Goal: Book appointment/travel/reservation

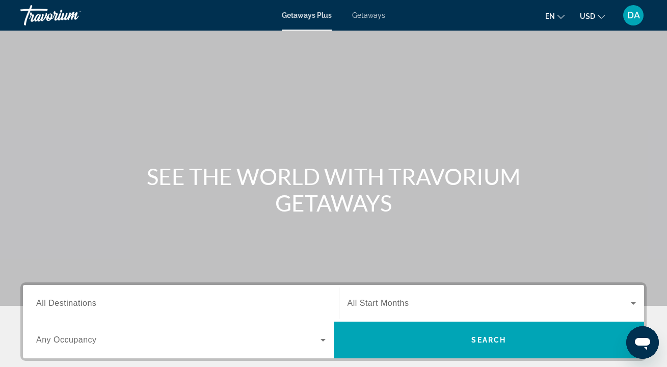
click at [368, 13] on span "Getaways" at bounding box center [368, 15] width 33 height 8
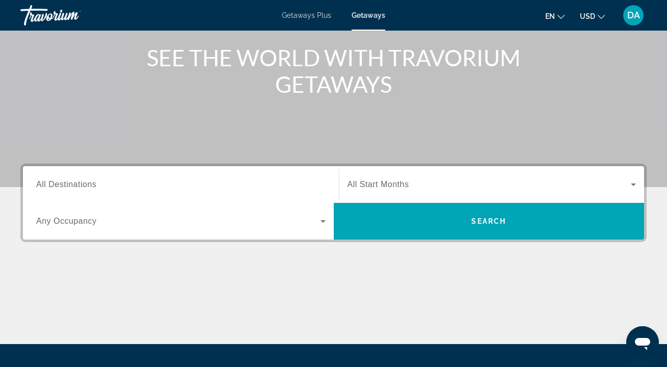
scroll to position [193, 0]
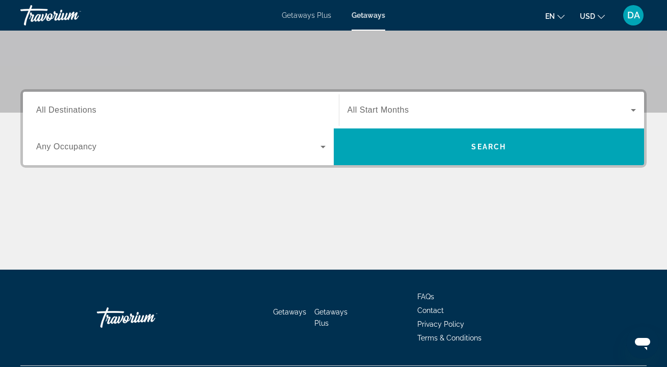
click at [321, 149] on icon "Search widget" at bounding box center [323, 147] width 12 height 12
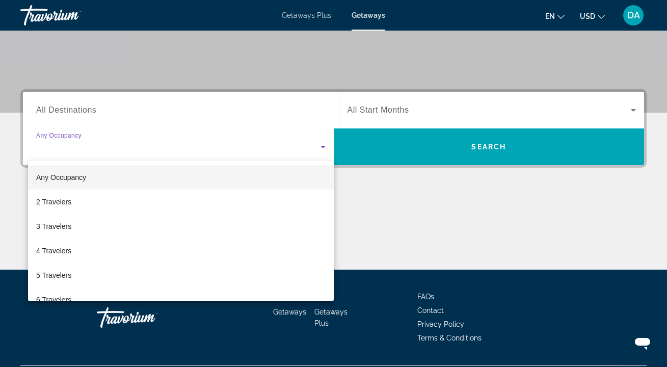
scroll to position [221, 0]
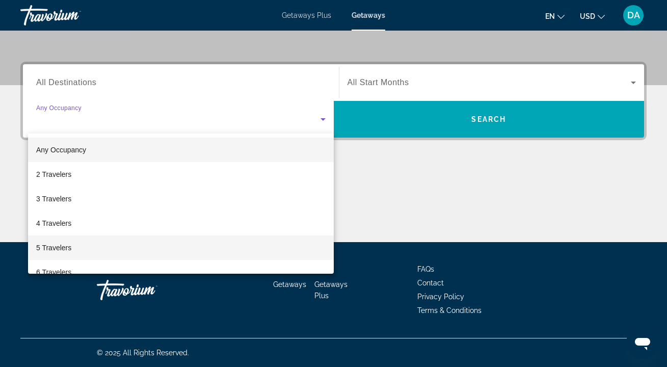
click at [157, 248] on mat-option "5 Travelers" at bounding box center [181, 247] width 306 height 24
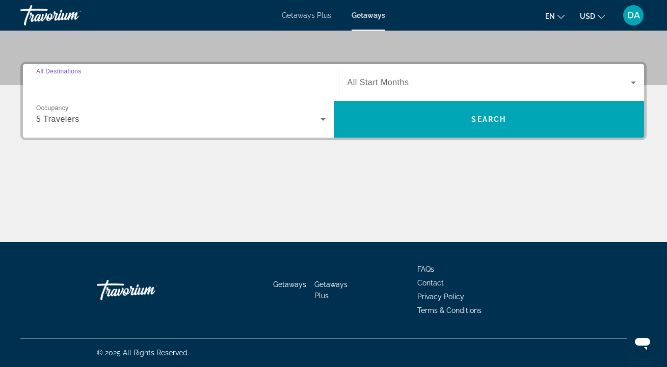
click at [263, 83] on input "Destination All Destinations" at bounding box center [180, 83] width 289 height 12
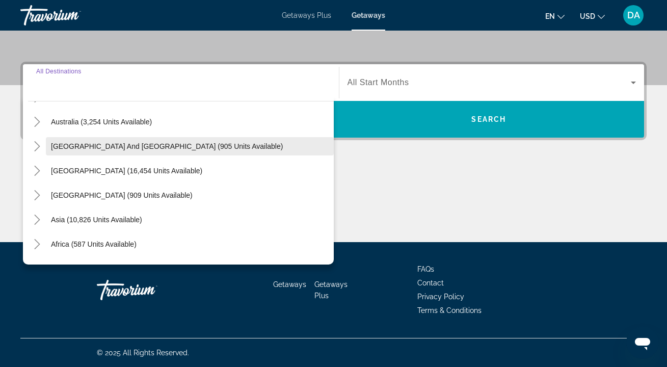
scroll to position [165, 0]
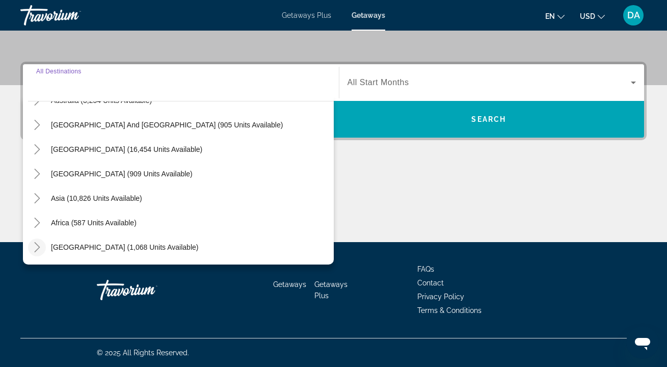
click at [38, 245] on icon "Toggle Middle East (1,068 units available)" at bounding box center [37, 247] width 10 height 10
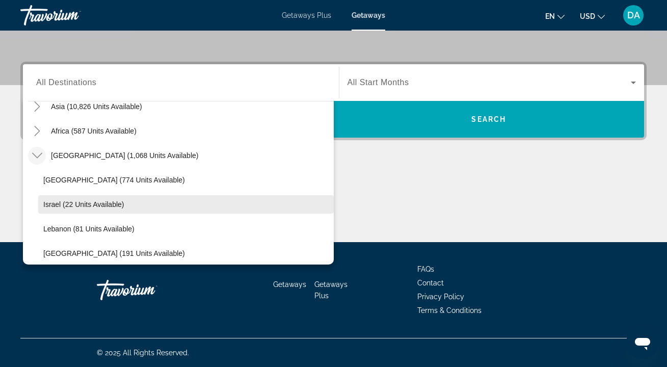
scroll to position [263, 0]
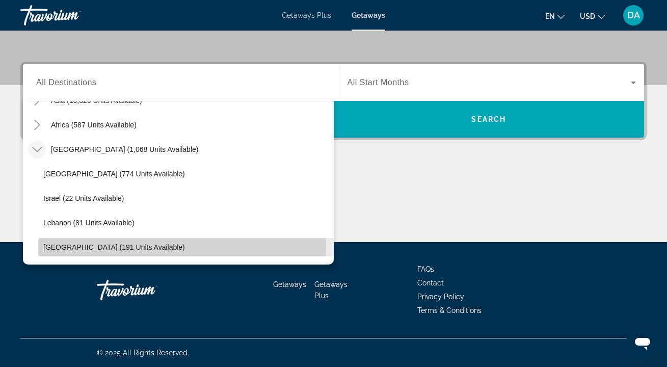
click at [107, 245] on span "[GEOGRAPHIC_DATA] (191 units available)" at bounding box center [114, 247] width 142 height 8
type input "**********"
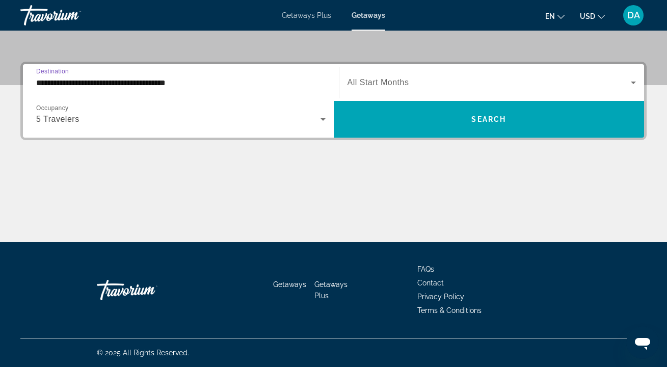
click at [413, 81] on span "Search widget" at bounding box center [490, 82] width 284 height 12
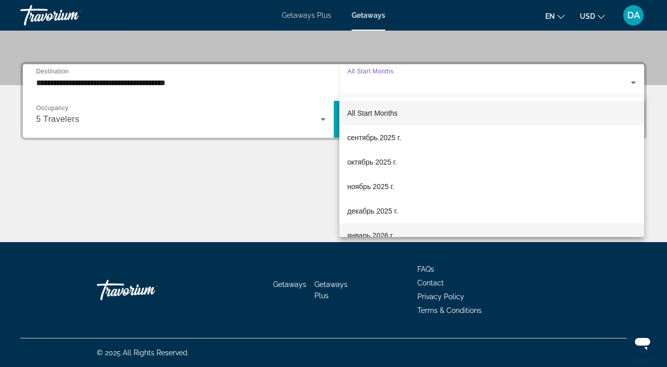
click at [388, 232] on span "январь 2026 г." at bounding box center [371, 235] width 47 height 12
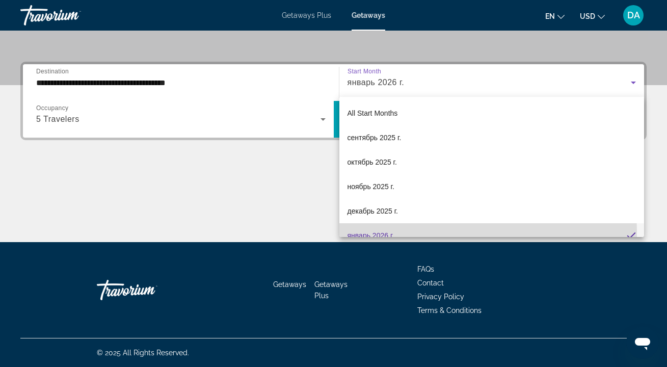
scroll to position [11, 0]
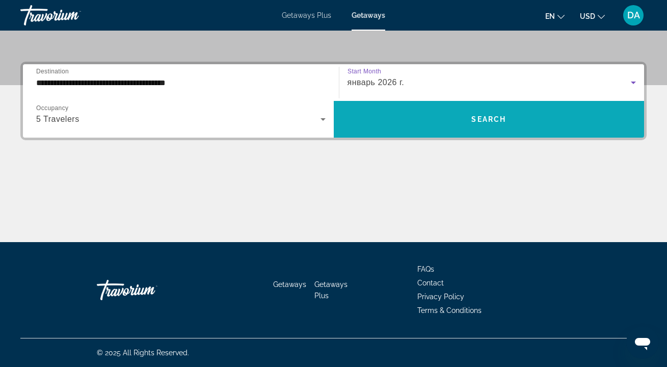
click at [443, 117] on span "Search widget" at bounding box center [489, 119] width 311 height 24
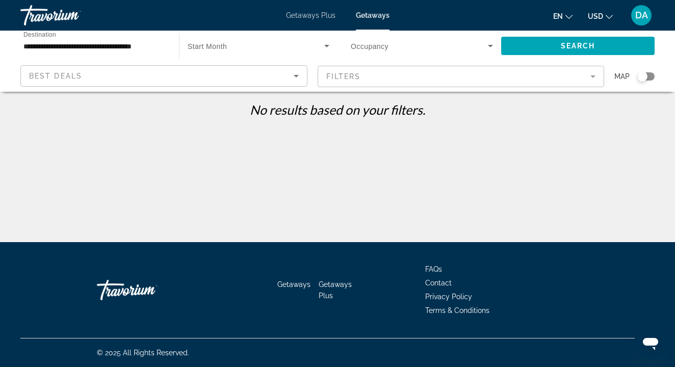
click at [323, 44] on icon "Search widget" at bounding box center [327, 46] width 12 height 12
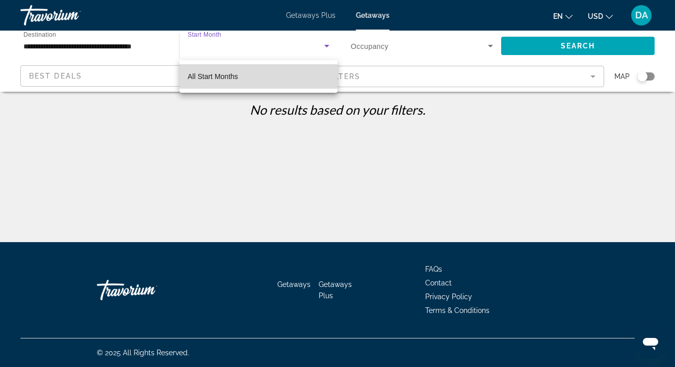
click at [253, 75] on mat-option "All Start Months" at bounding box center [258, 76] width 158 height 24
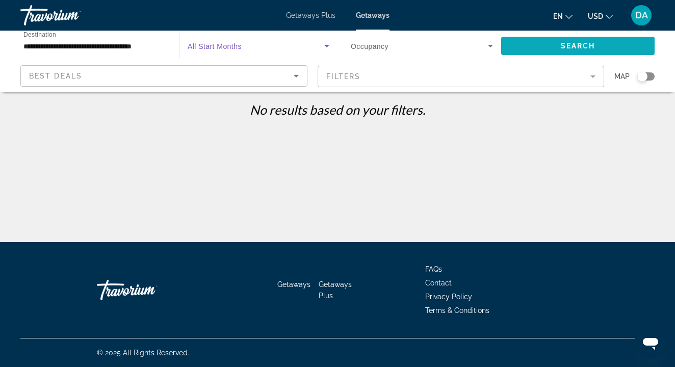
click at [533, 45] on span "Search widget" at bounding box center [577, 46] width 153 height 24
click at [485, 45] on icon "Search widget" at bounding box center [490, 46] width 12 height 12
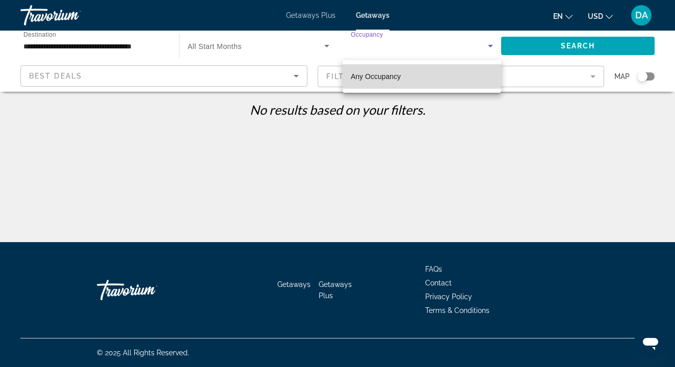
click at [403, 77] on mat-option "Any Occupancy" at bounding box center [421, 76] width 158 height 24
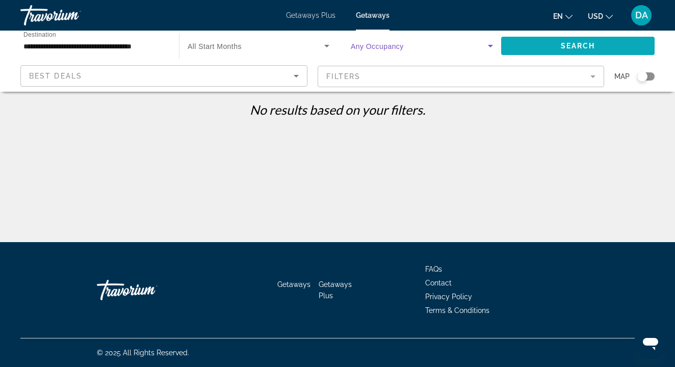
click at [535, 43] on span "Search widget" at bounding box center [577, 46] width 153 height 24
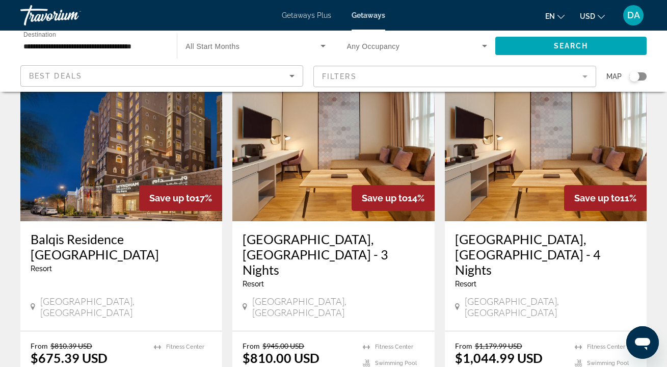
scroll to position [127, 0]
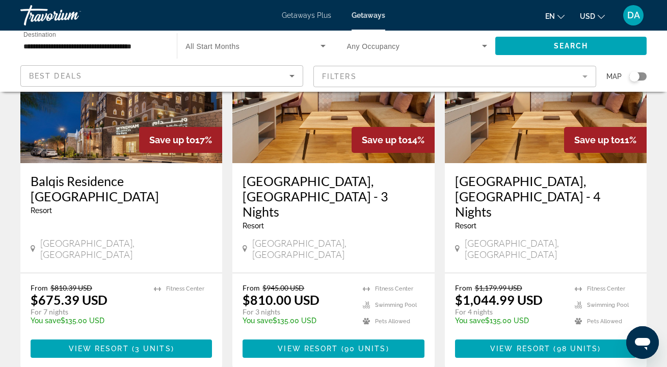
click at [333, 344] on span "View Resort" at bounding box center [308, 348] width 60 height 8
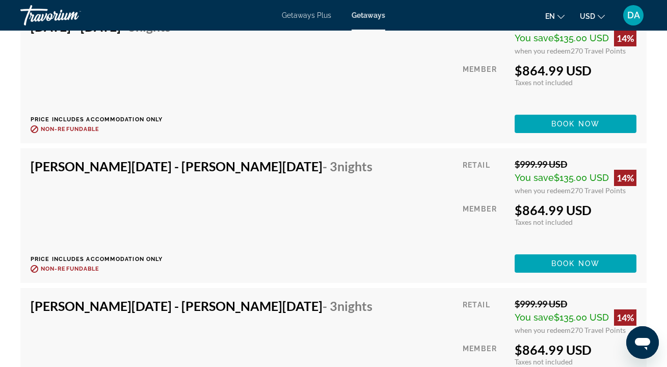
scroll to position [3342, 0]
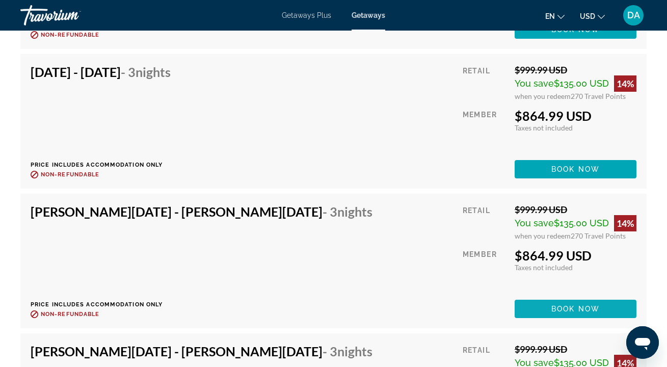
click at [555, 305] on span "Book now" at bounding box center [575, 309] width 48 height 8
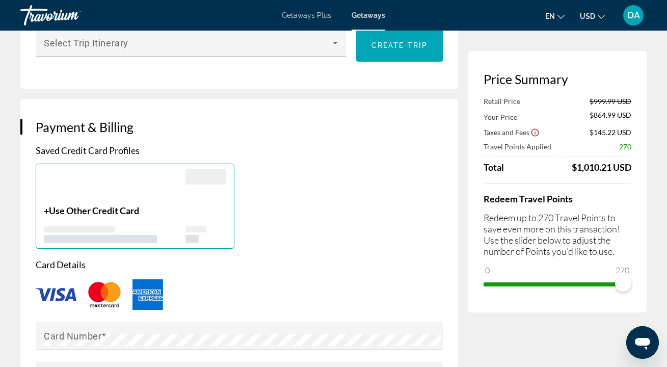
scroll to position [311, 0]
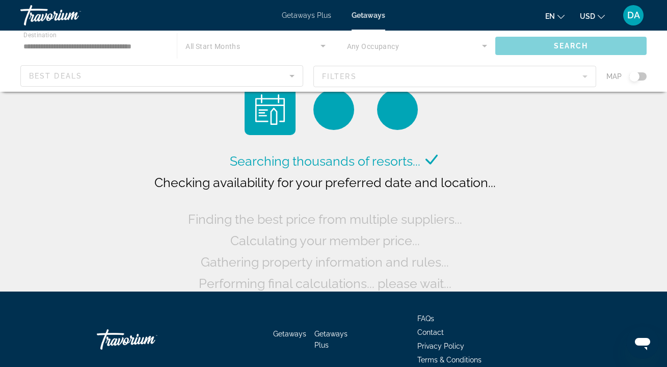
click at [315, 18] on span "Getaways Plus" at bounding box center [306, 15] width 49 height 8
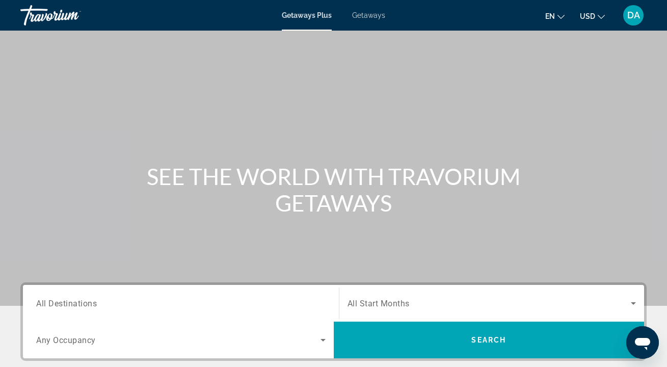
scroll to position [81, 0]
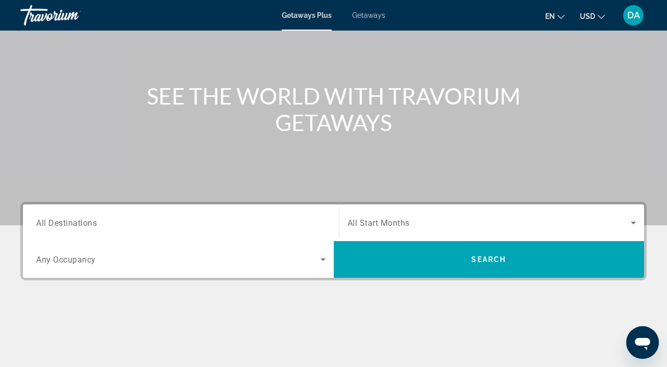
click at [82, 220] on span "All Destinations" at bounding box center [66, 223] width 61 height 10
click at [82, 220] on input "Destination All Destinations" at bounding box center [180, 223] width 289 height 12
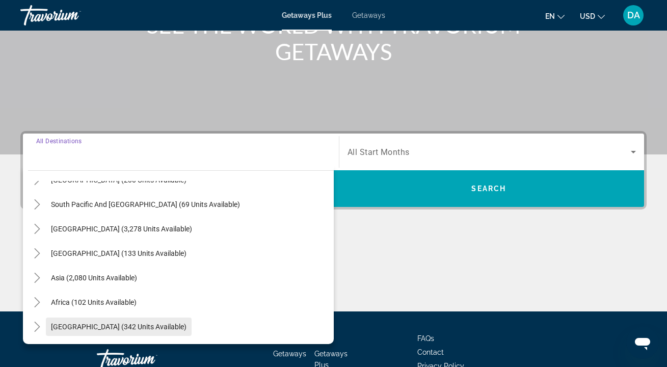
scroll to position [173, 0]
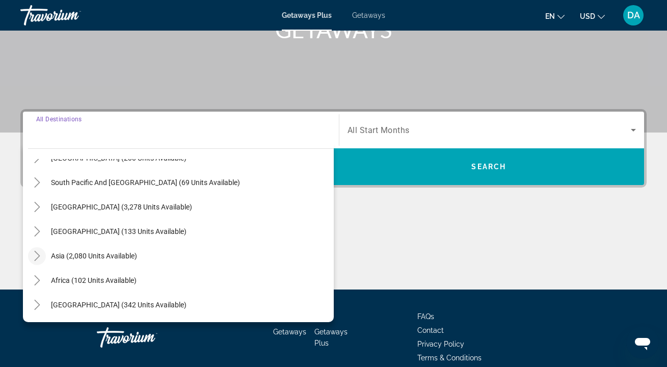
click at [38, 259] on icon "Toggle Asia (2,080 units available)" at bounding box center [37, 256] width 10 height 10
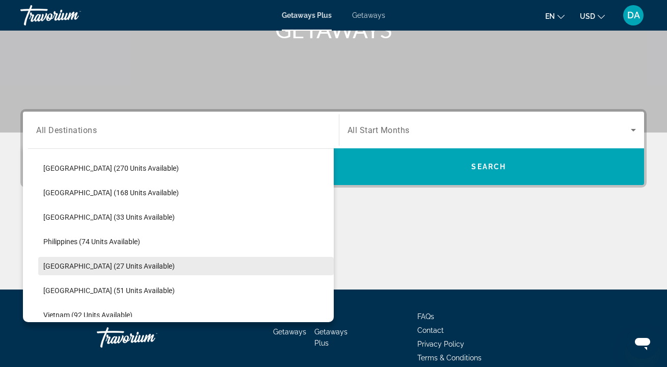
scroll to position [377, 0]
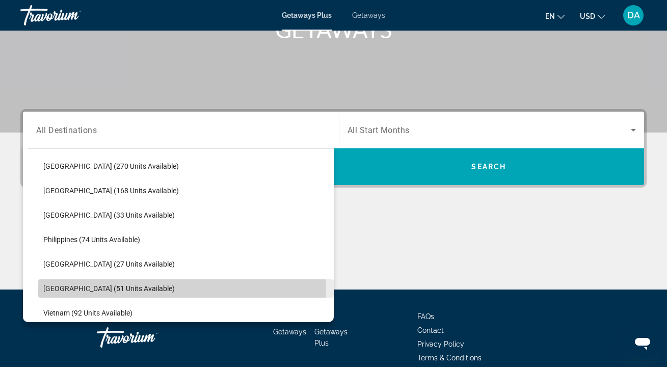
click at [123, 287] on span "[GEOGRAPHIC_DATA] (51 units available)" at bounding box center [108, 288] width 131 height 8
type input "**********"
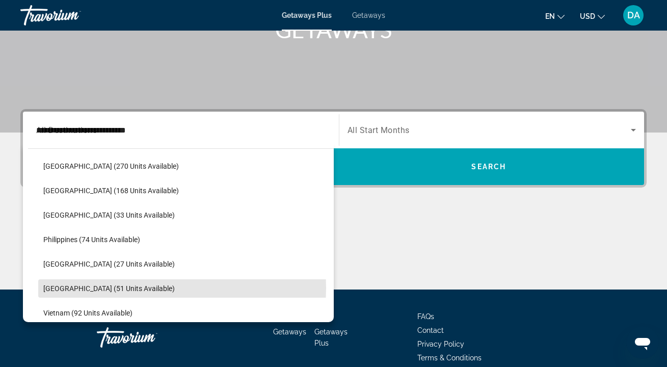
scroll to position [221, 0]
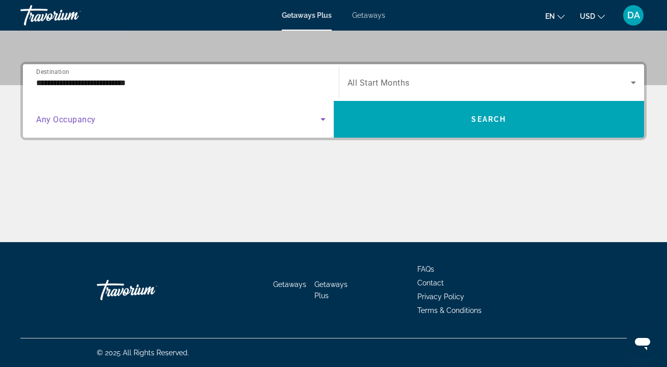
click at [323, 119] on icon "Search widget" at bounding box center [323, 119] width 5 height 3
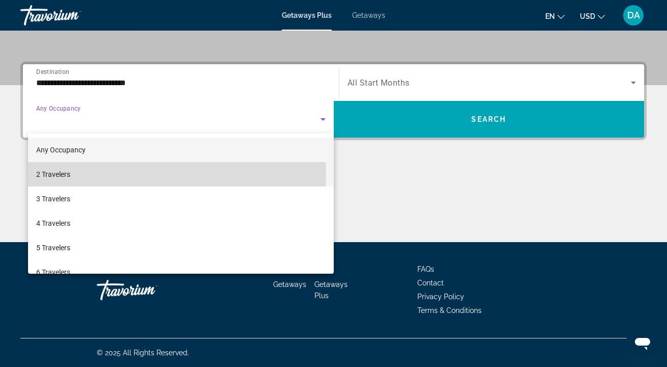
click at [111, 176] on mat-option "2 Travelers" at bounding box center [181, 174] width 306 height 24
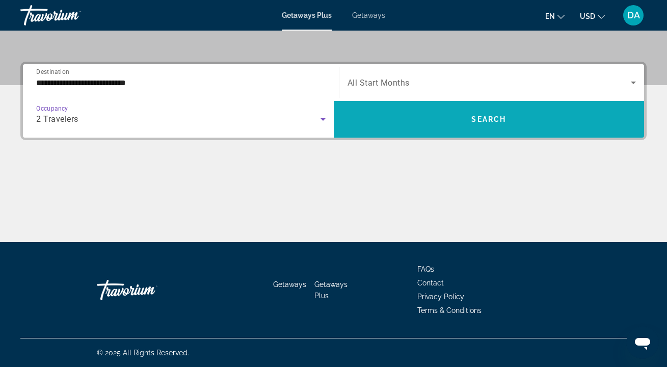
click at [451, 120] on span "Search widget" at bounding box center [489, 119] width 311 height 24
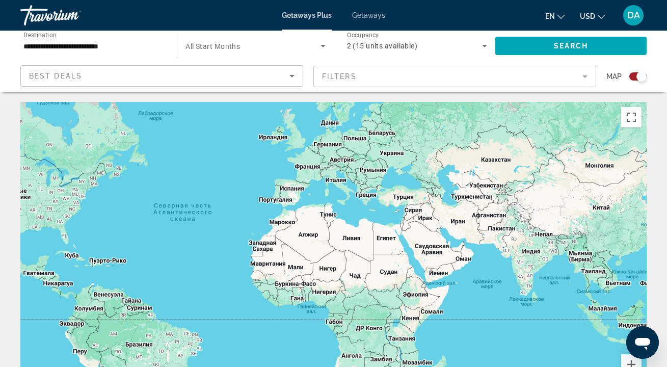
drag, startPoint x: 411, startPoint y: 222, endPoint x: 294, endPoint y: 195, distance: 120.3
click at [293, 196] on div "Main content" at bounding box center [333, 255] width 626 height 306
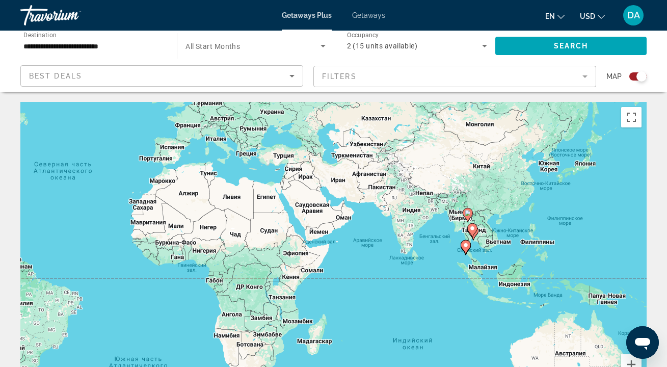
drag, startPoint x: 467, startPoint y: 216, endPoint x: 292, endPoint y: 152, distance: 186.3
click at [295, 152] on div "Чтобы активировать перетаскивание с помощью клавиатуры, нажмите Alt + Ввод. Пос…" at bounding box center [333, 255] width 626 height 306
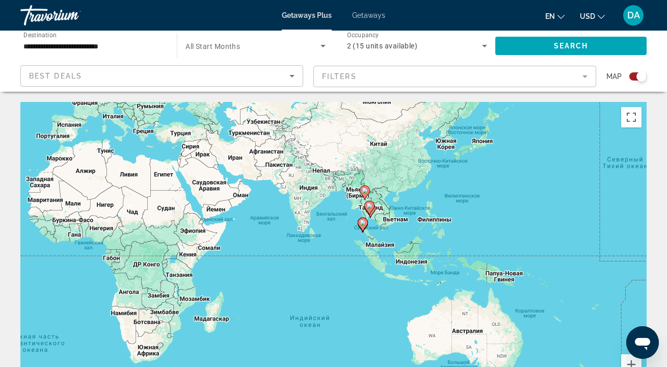
drag, startPoint x: 423, startPoint y: 184, endPoint x: 387, endPoint y: 187, distance: 36.8
click at [387, 188] on div "Чтобы активировать перетаскивание с помощью клавиатуры, нажмите Alt + Ввод. Пос…" at bounding box center [333, 255] width 626 height 306
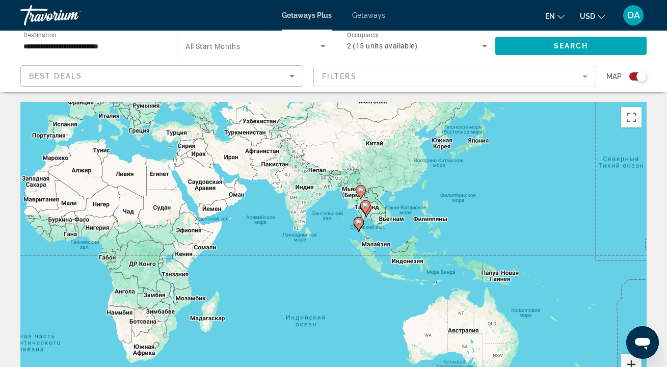
click at [634, 363] on button "Увеличить" at bounding box center [631, 364] width 20 height 20
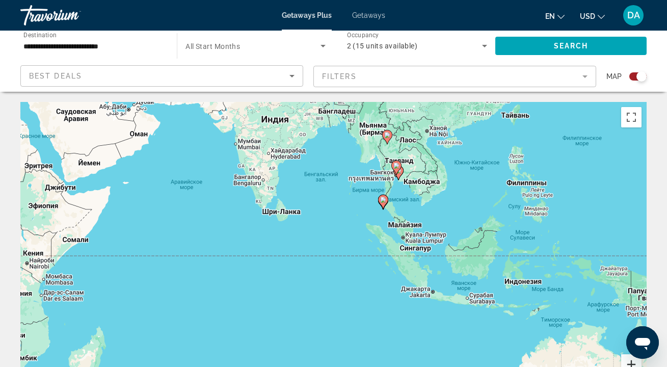
click at [632, 364] on button "Увеличить" at bounding box center [631, 364] width 20 height 20
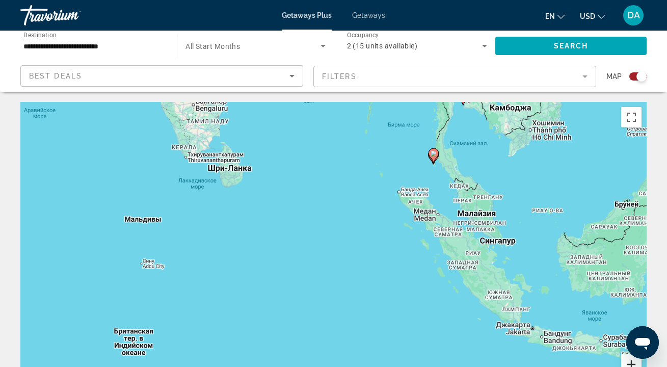
click at [630, 363] on button "Увеличить" at bounding box center [631, 364] width 20 height 20
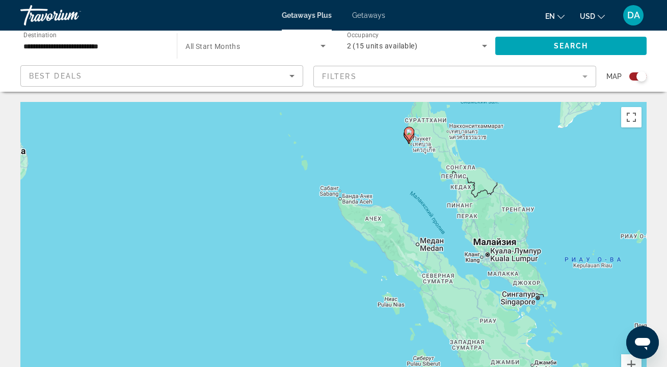
drag, startPoint x: 526, startPoint y: 234, endPoint x: 417, endPoint y: 284, distance: 119.7
click at [419, 286] on div "Чтобы активировать перетаскивание с помощью клавиатуры, нажмите Alt + Ввод. Пос…" at bounding box center [333, 255] width 626 height 306
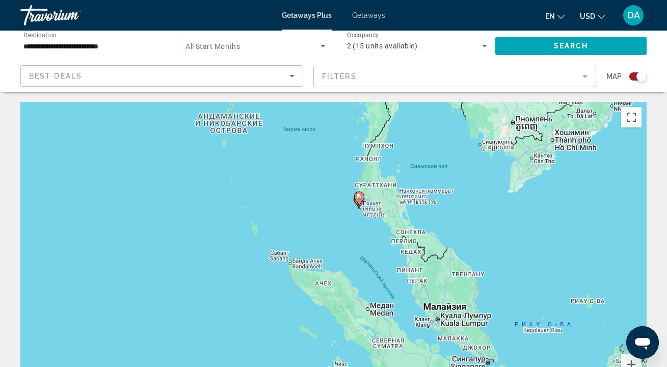
drag, startPoint x: 453, startPoint y: 193, endPoint x: 412, endPoint y: 257, distance: 75.6
click at [412, 257] on div "Чтобы активировать перетаскивание с помощью клавиатуры, нажмите Alt + Ввод. Пос…" at bounding box center [333, 255] width 626 height 306
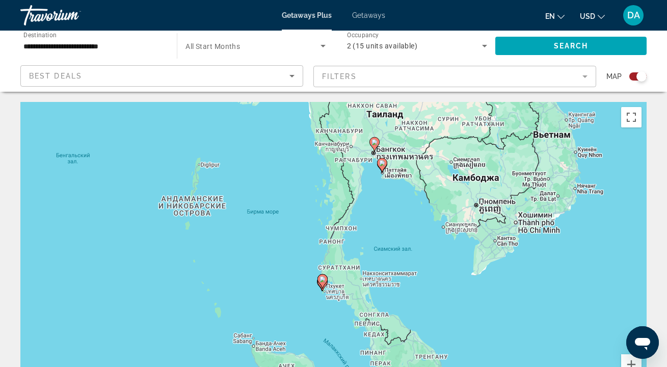
drag, startPoint x: 423, startPoint y: 191, endPoint x: 392, endPoint y: 267, distance: 82.5
click at [393, 269] on div "Чтобы активировать перетаскивание с помощью клавиатуры, нажмите Alt + Ввод. Пос…" at bounding box center [333, 255] width 626 height 306
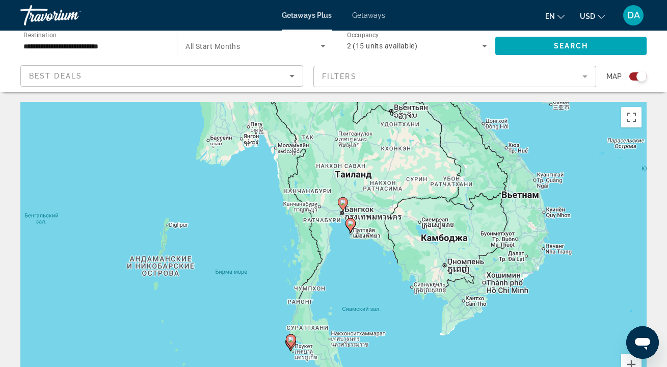
drag, startPoint x: 406, startPoint y: 177, endPoint x: 378, endPoint y: 223, distance: 54.2
click at [377, 223] on div "Чтобы активировать перетаскивание с помощью клавиатуры, нажмите Alt + Ввод. Пос…" at bounding box center [333, 255] width 626 height 306
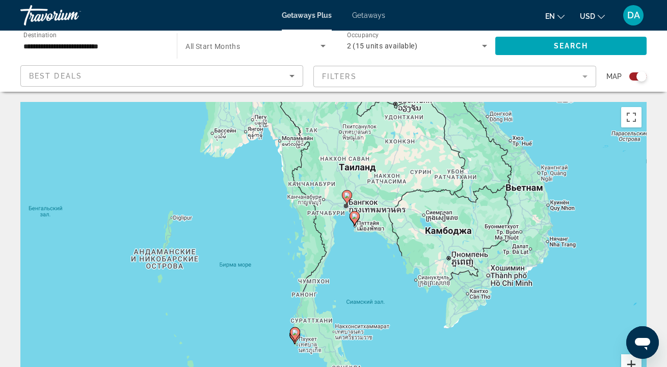
click at [626, 360] on button "Увеличить" at bounding box center [631, 364] width 20 height 20
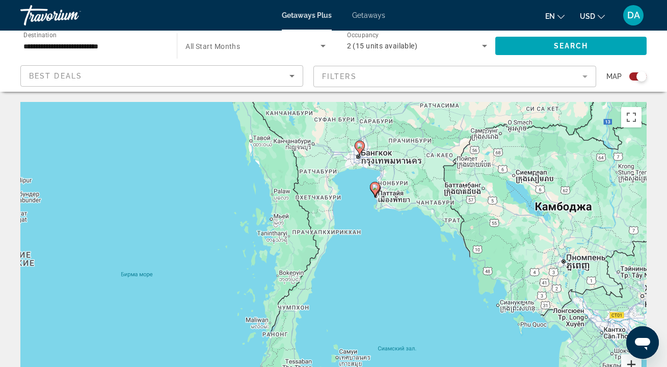
click at [625, 360] on button "Увеличить" at bounding box center [631, 364] width 20 height 20
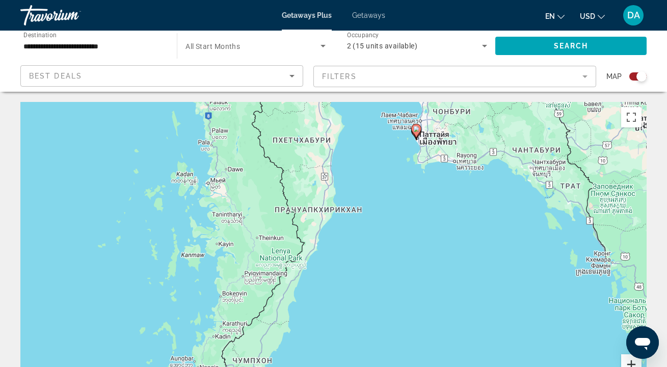
click at [625, 360] on button "Увеличить" at bounding box center [631, 364] width 20 height 20
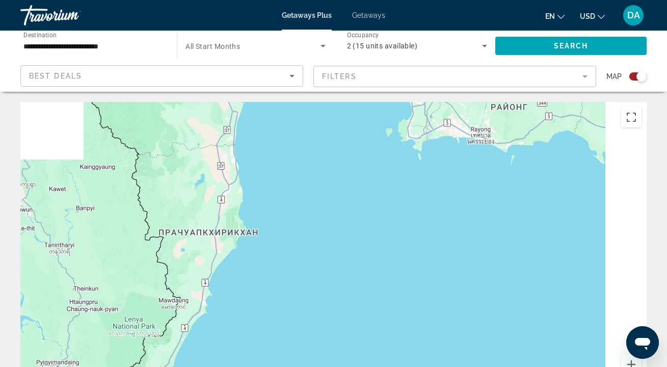
drag, startPoint x: 459, startPoint y: 254, endPoint x: 393, endPoint y: 302, distance: 81.6
click at [392, 304] on div "Main content" at bounding box center [333, 255] width 626 height 306
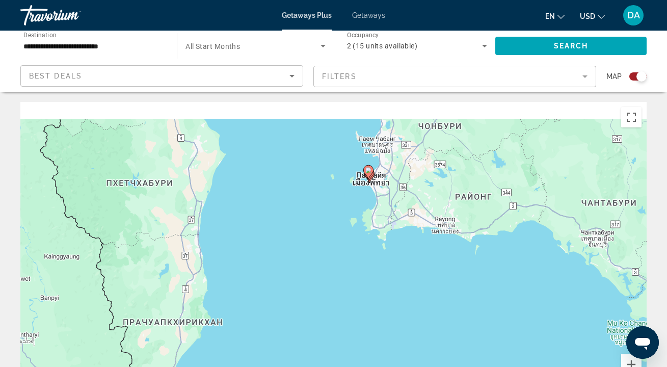
drag, startPoint x: 416, startPoint y: 216, endPoint x: 397, endPoint y: 302, distance: 88.3
click at [397, 302] on div "Чтобы активировать перетаскивание с помощью клавиатуры, нажмите Alt + Ввод. Пос…" at bounding box center [333, 255] width 626 height 306
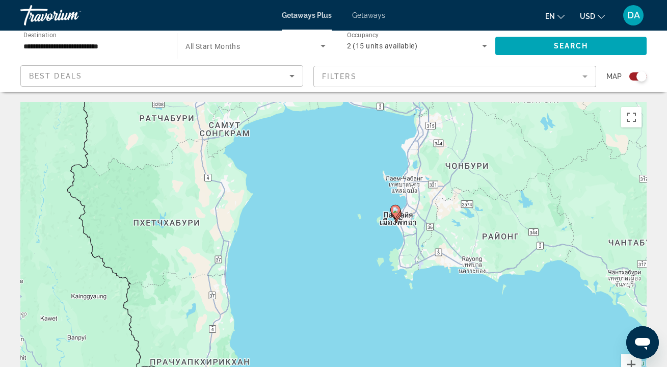
drag, startPoint x: 387, startPoint y: 250, endPoint x: 486, endPoint y: 186, distance: 117.9
click at [471, 197] on div "Чтобы активировать перетаскивание с помощью клавиатуры, нажмите Alt + Ввод. Пос…" at bounding box center [333, 255] width 626 height 306
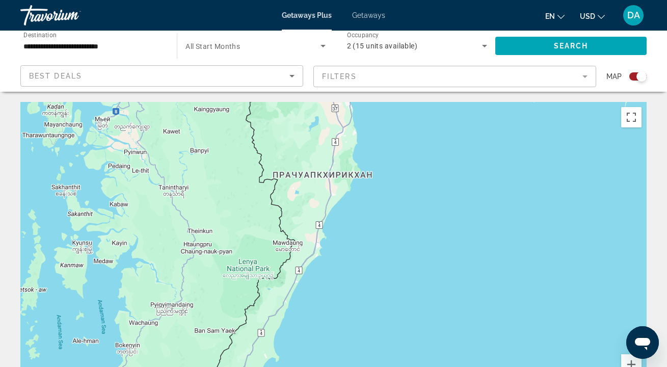
drag, startPoint x: 445, startPoint y: 236, endPoint x: 482, endPoint y: 84, distance: 156.8
click at [471, 115] on div "Чтобы активировать перетаскивание с помощью клавиатуры, нажмите Alt + Ввод. Пос…" at bounding box center [333, 255] width 626 height 306
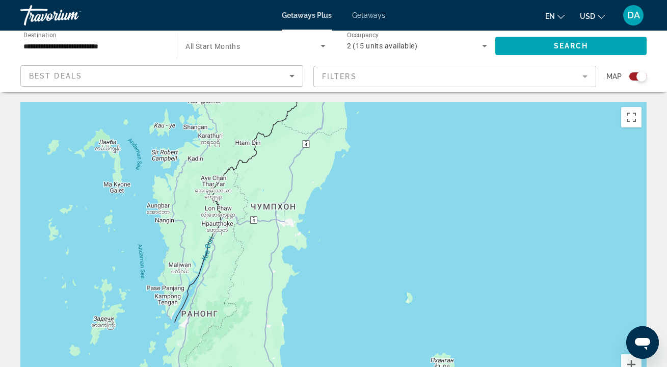
drag, startPoint x: 429, startPoint y: 185, endPoint x: 479, endPoint y: 129, distance: 75.1
click at [477, 134] on div "Main content" at bounding box center [333, 255] width 626 height 306
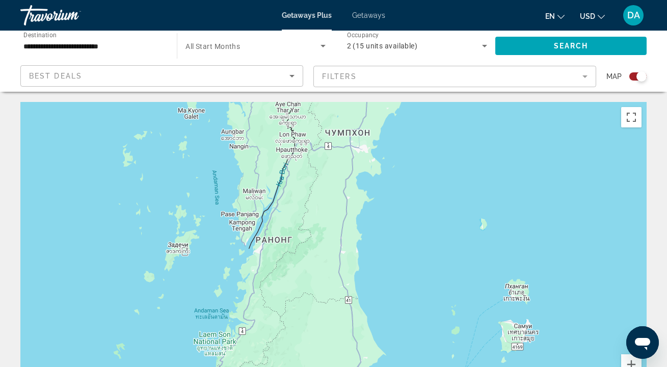
drag, startPoint x: 440, startPoint y: 227, endPoint x: 437, endPoint y: 118, distance: 108.6
click at [437, 119] on div "Main content" at bounding box center [333, 255] width 626 height 306
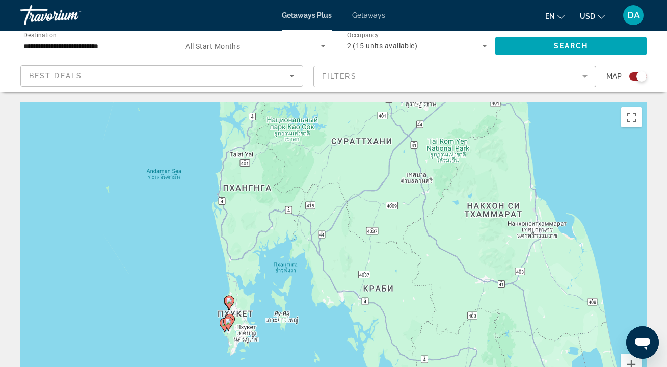
drag, startPoint x: 420, startPoint y: 190, endPoint x: 461, endPoint y: 104, distance: 95.0
click at [460, 108] on div "Чтобы активировать перетаскивание с помощью клавиатуры, нажмите Alt + Ввод. Пос…" at bounding box center [333, 255] width 626 height 306
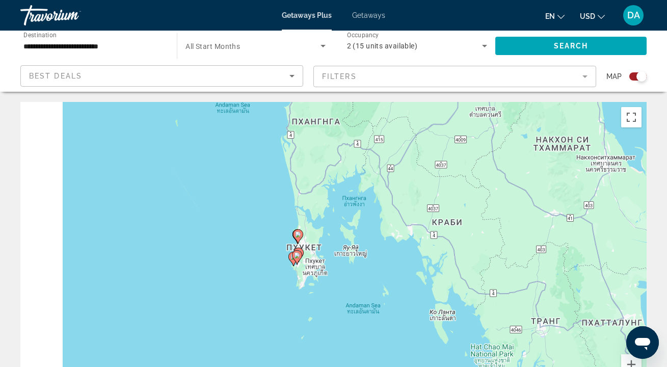
drag, startPoint x: 393, startPoint y: 238, endPoint x: 464, endPoint y: 164, distance: 102.4
click at [473, 152] on div "Чтобы активировать перетаскивание с помощью клавиатуры, нажмите Alt + Ввод. Пос…" at bounding box center [333, 255] width 626 height 306
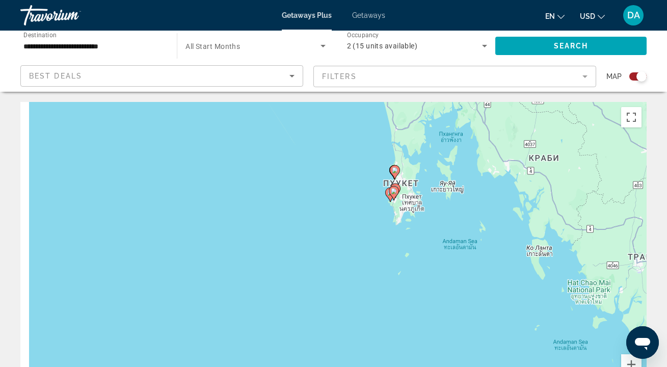
drag, startPoint x: 411, startPoint y: 229, endPoint x: 462, endPoint y: 219, distance: 51.6
click at [463, 217] on div "Чтобы активировать перетаскивание с помощью клавиатуры, нажмите Alt + Ввод. Пос…" at bounding box center [333, 255] width 626 height 306
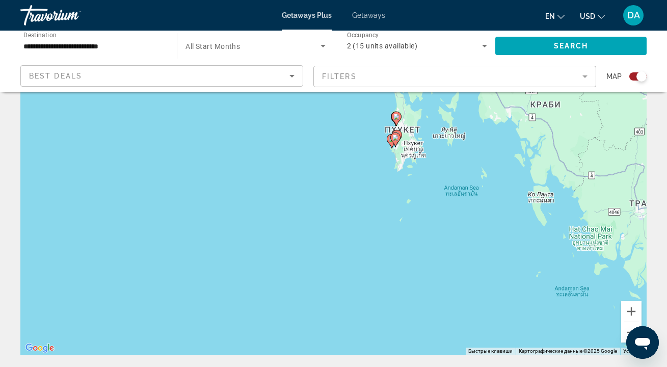
scroll to position [56, 0]
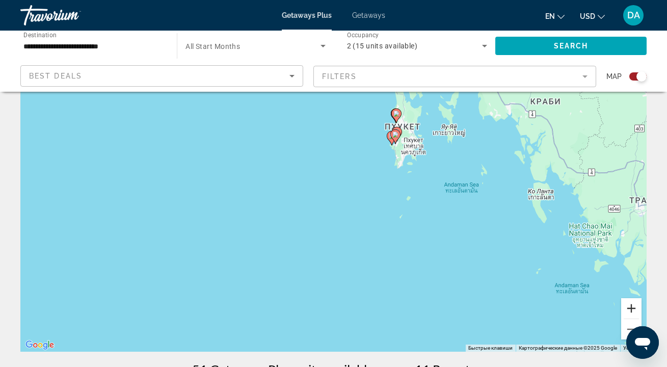
click at [630, 312] on button "Увеличить" at bounding box center [631, 308] width 20 height 20
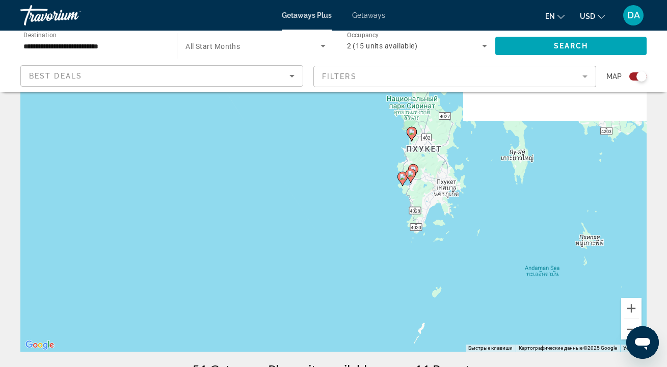
drag, startPoint x: 520, startPoint y: 295, endPoint x: 493, endPoint y: 335, distance: 48.1
click at [493, 336] on div "Чтобы активировать перетаскивание с помощью клавиатуры, нажмите Alt + Ввод. Пос…" at bounding box center [333, 199] width 626 height 306
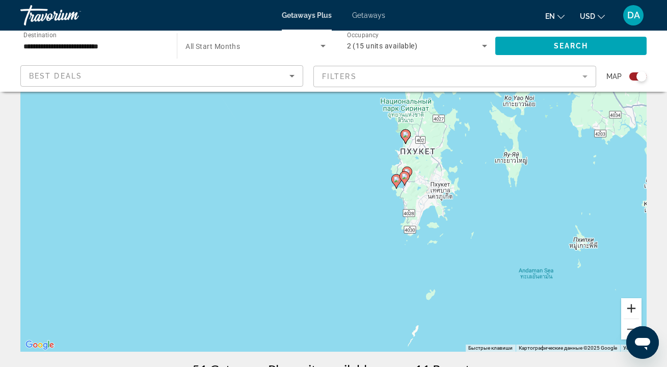
click at [631, 305] on button "Увеличить" at bounding box center [631, 308] width 20 height 20
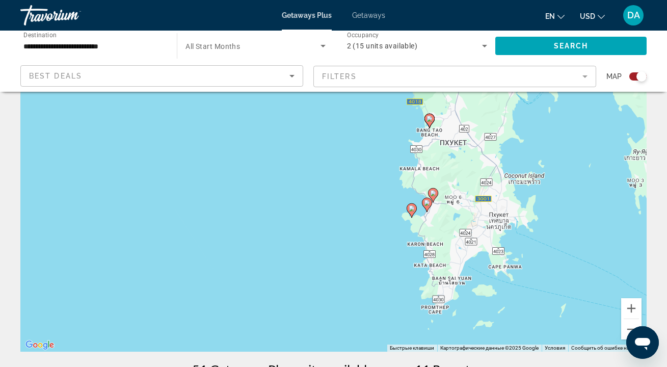
drag, startPoint x: 541, startPoint y: 238, endPoint x: 494, endPoint y: 278, distance: 61.5
click at [493, 278] on div "Чтобы активировать перетаскивание с помощью клавиатуры, нажмите Alt + Ввод. Пос…" at bounding box center [333, 199] width 626 height 306
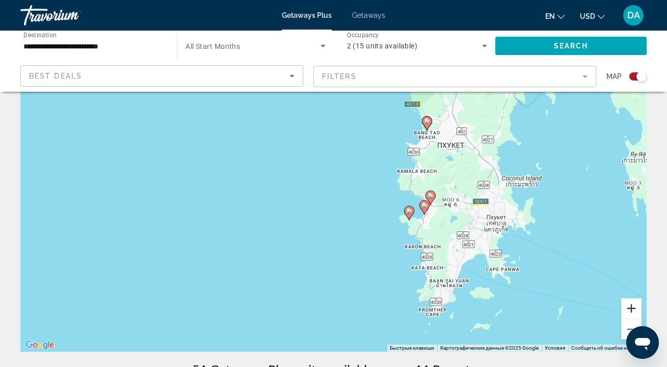
click at [632, 309] on button "Увеличить" at bounding box center [631, 308] width 20 height 20
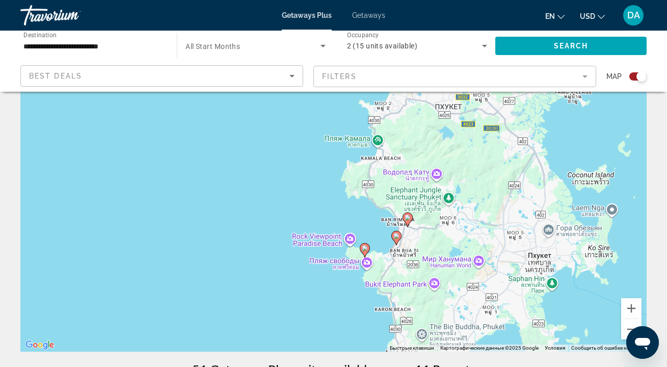
drag, startPoint x: 574, startPoint y: 281, endPoint x: 464, endPoint y: 289, distance: 110.4
click at [463, 293] on div "Чтобы активировать перетаскивание с помощью клавиатуры, нажмите Alt + Ввод. Пос…" at bounding box center [333, 199] width 626 height 306
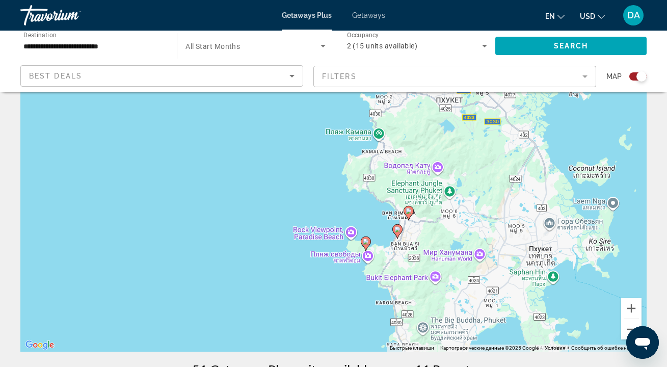
click at [395, 231] on image "Main content" at bounding box center [397, 229] width 6 height 6
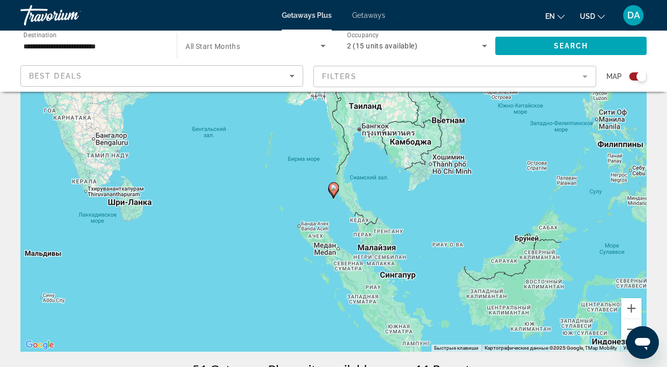
click at [334, 188] on image "Main content" at bounding box center [334, 187] width 6 height 6
type input "**********"
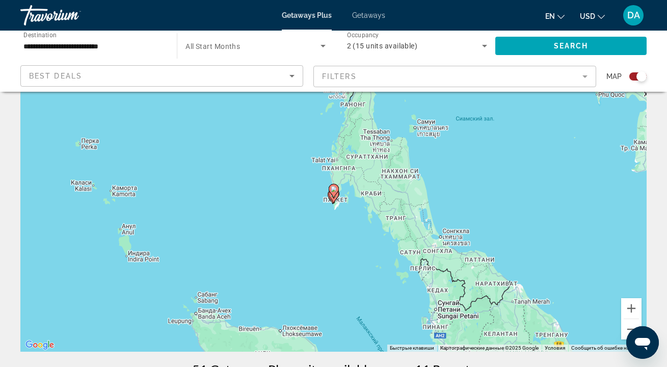
click at [335, 193] on icon "Main content" at bounding box center [333, 190] width 9 height 13
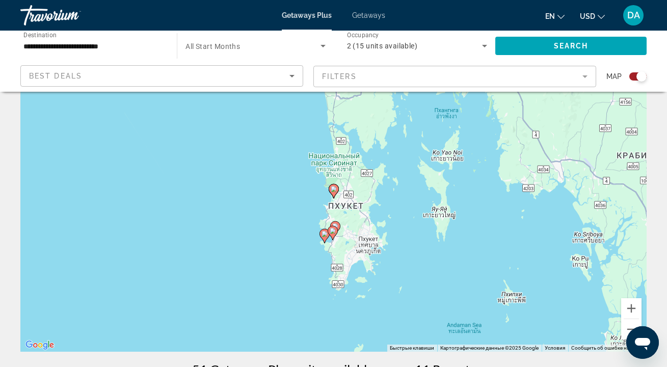
click at [325, 236] on image "Main content" at bounding box center [325, 234] width 6 height 6
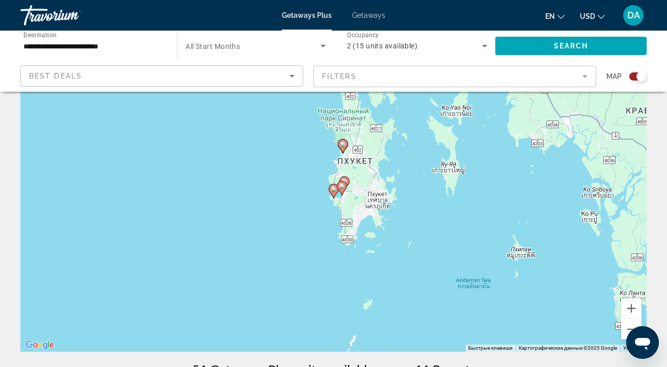
click at [334, 189] on image "Main content" at bounding box center [334, 189] width 6 height 6
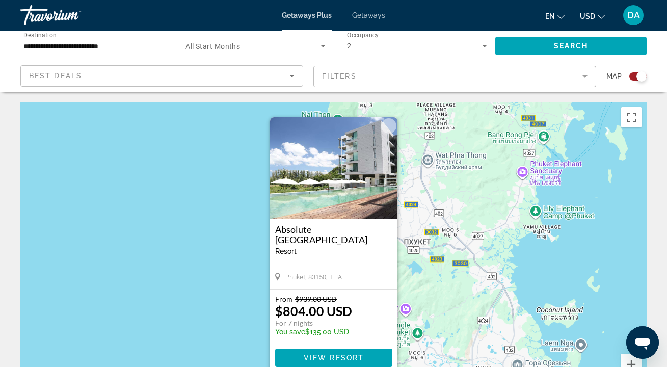
scroll to position [8, 0]
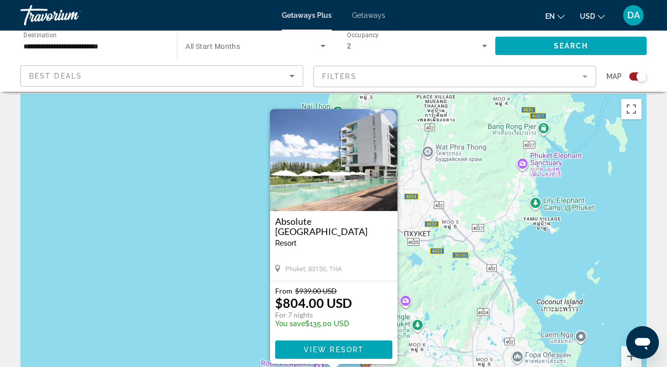
click at [357, 345] on span "Main content" at bounding box center [333, 349] width 117 height 24
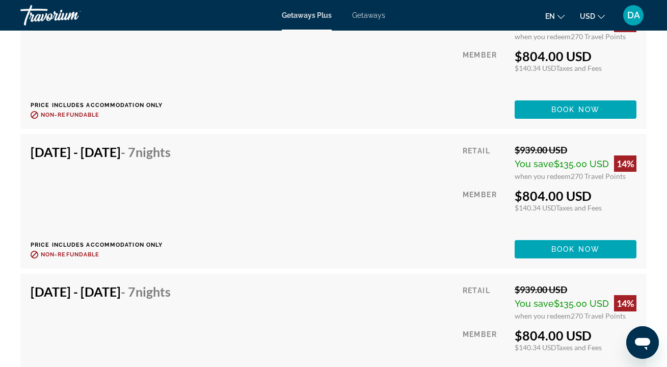
scroll to position [1941, 0]
